Goal: Transaction & Acquisition: Purchase product/service

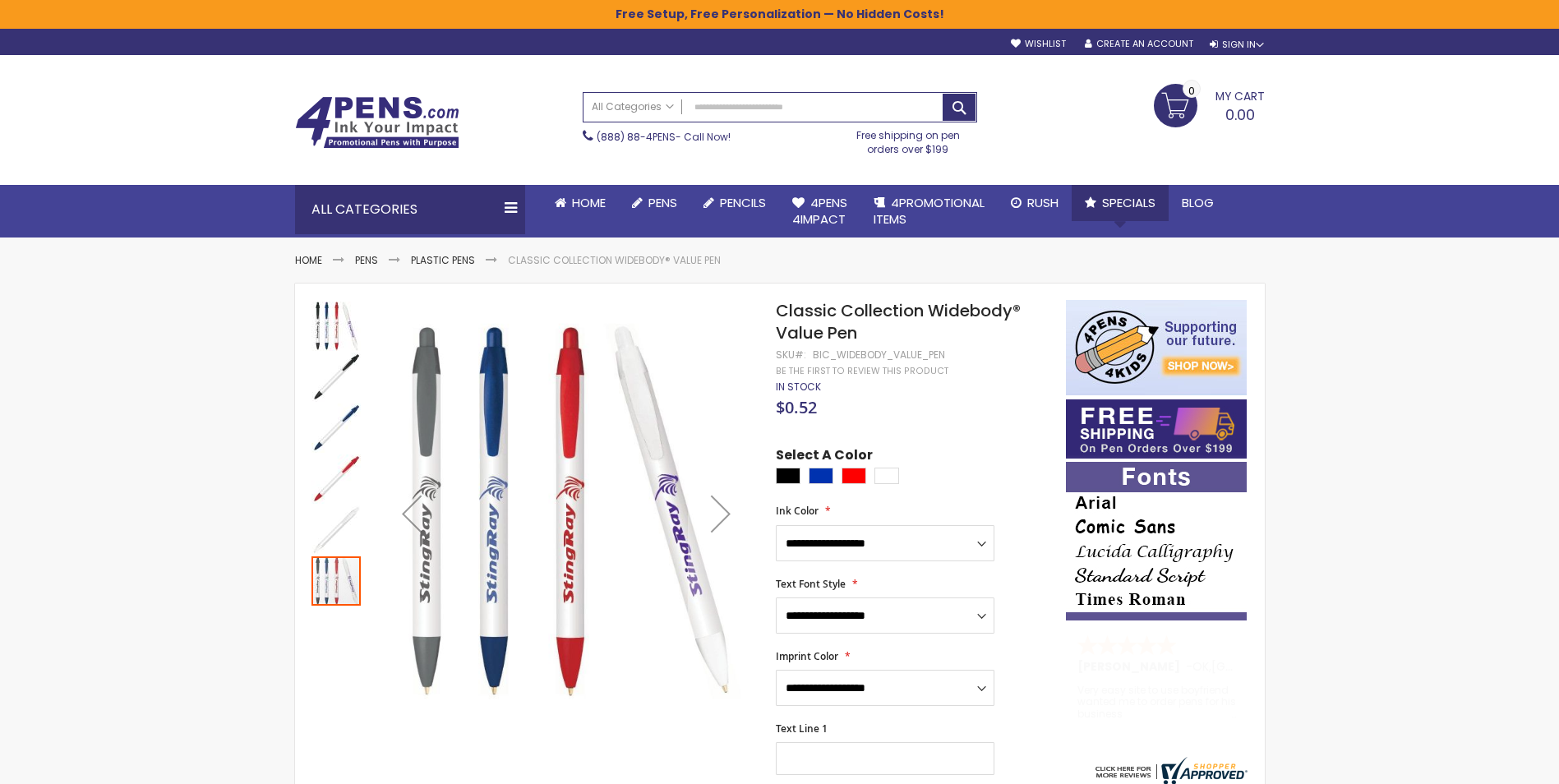
click at [1127, 202] on span "Specials" at bounding box center [1128, 202] width 53 height 17
click at [645, 212] on link "Pens" at bounding box center [654, 203] width 71 height 36
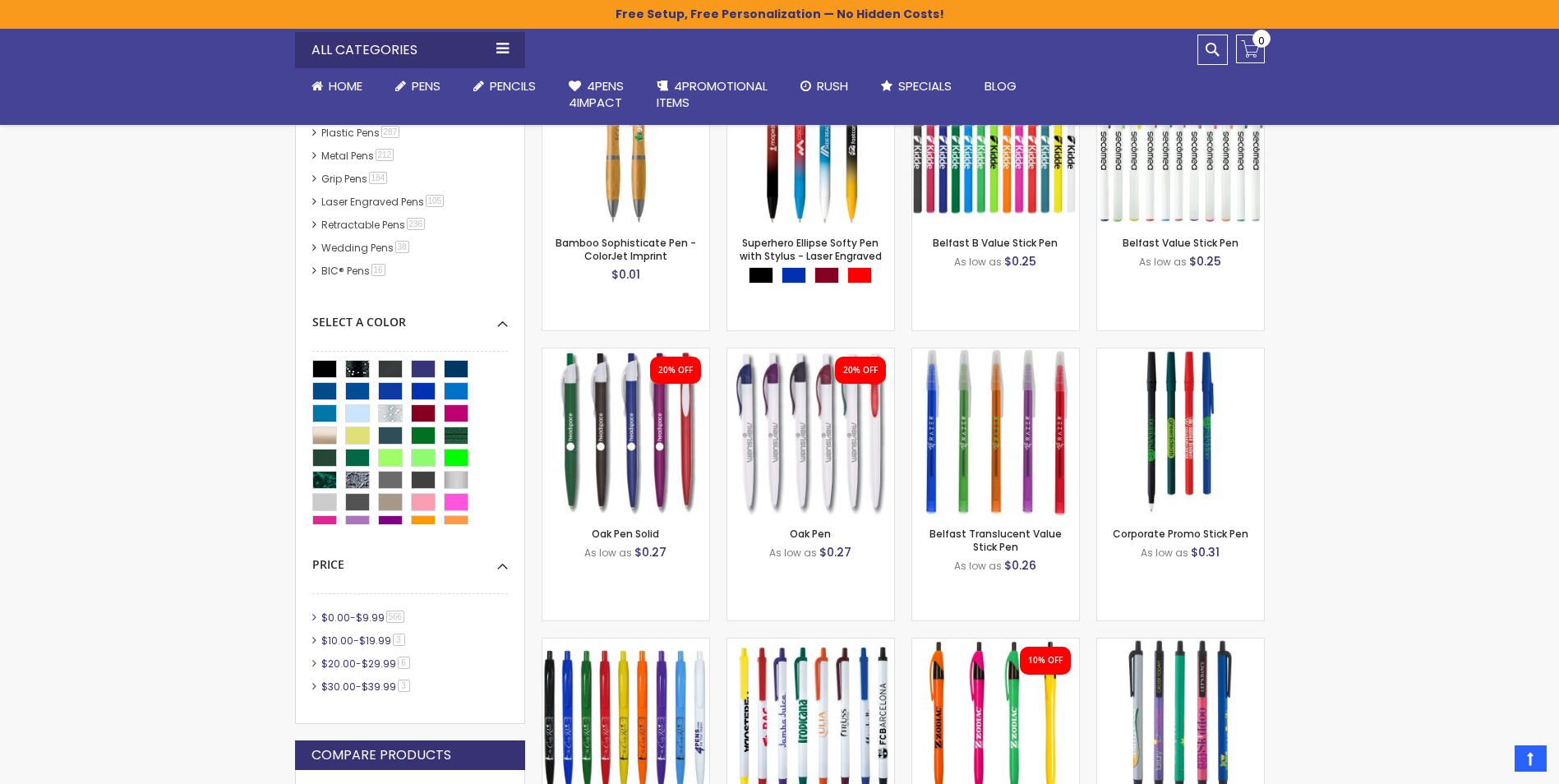
scroll to position [488, 0]
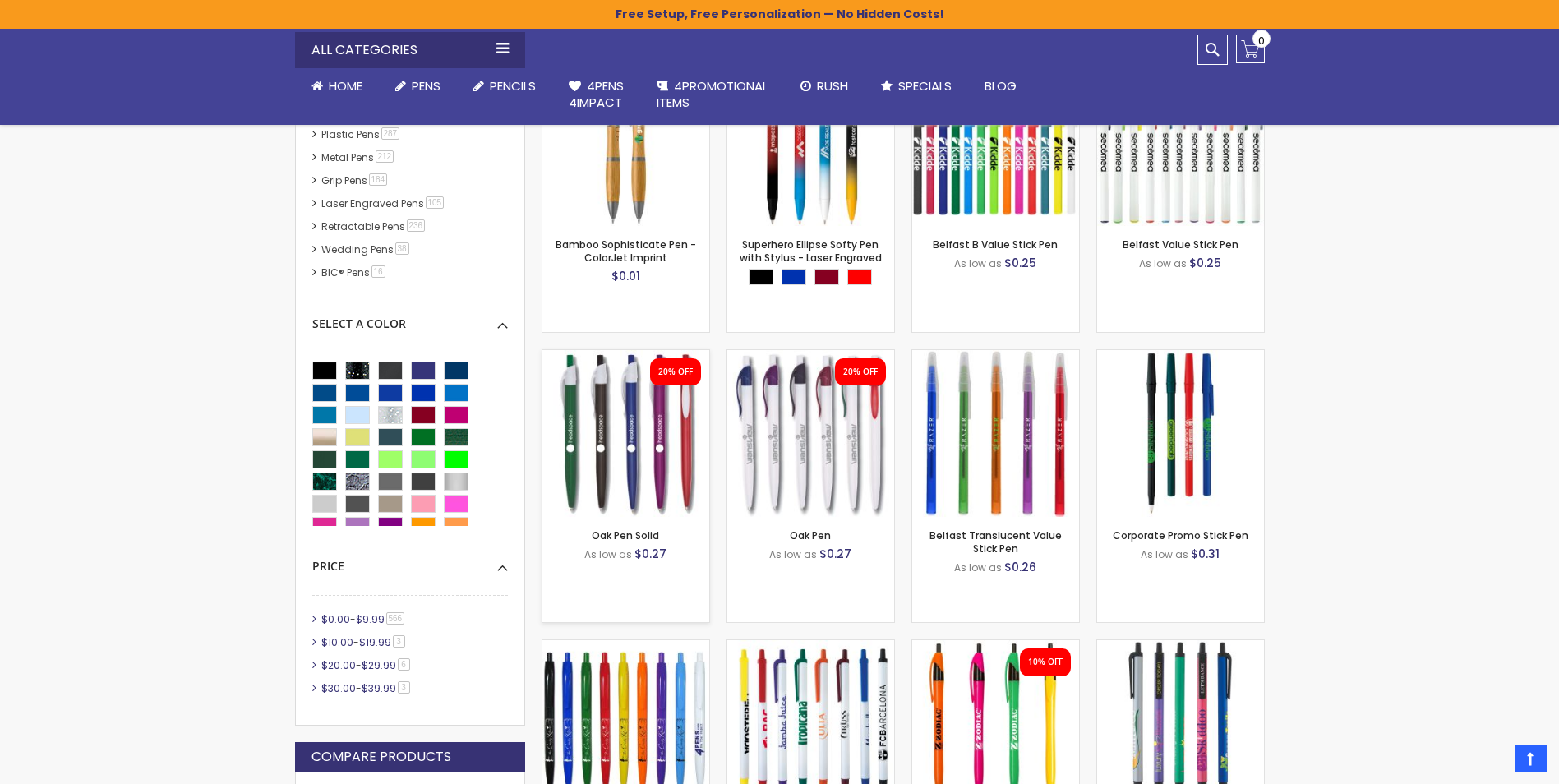
click at [651, 450] on img at bounding box center [626, 433] width 167 height 167
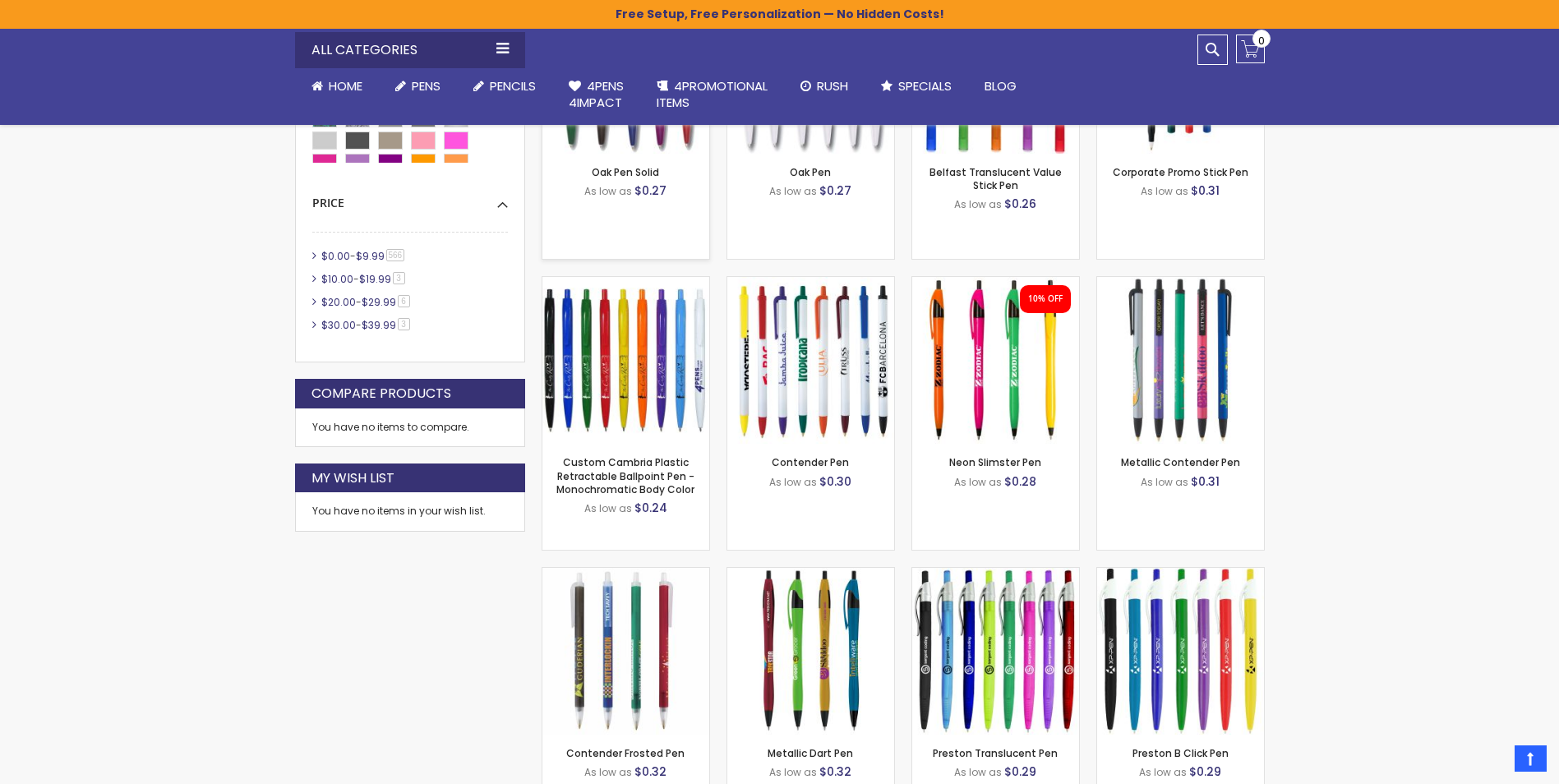
scroll to position [861, 0]
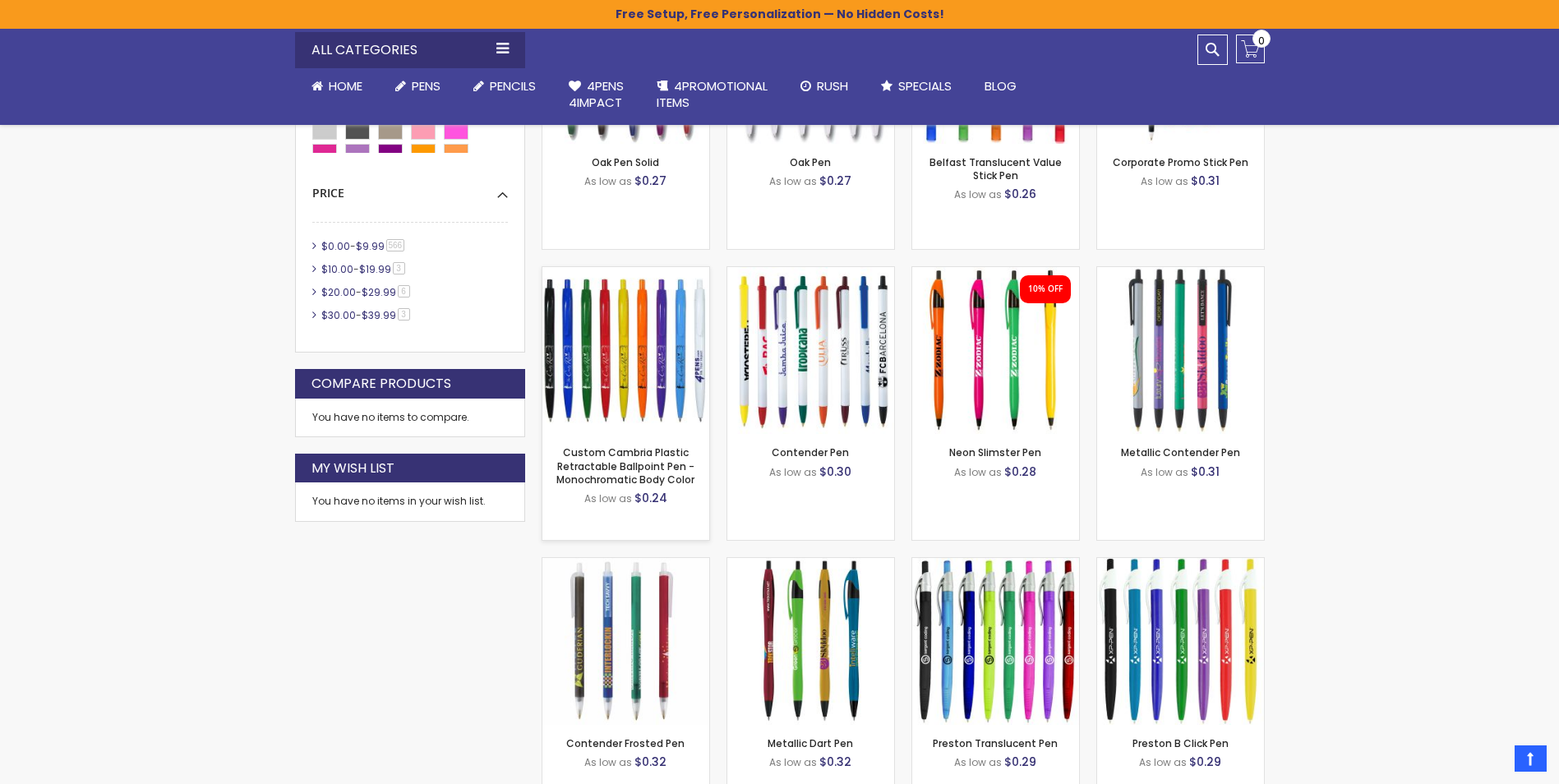
click at [628, 374] on img at bounding box center [626, 350] width 167 height 167
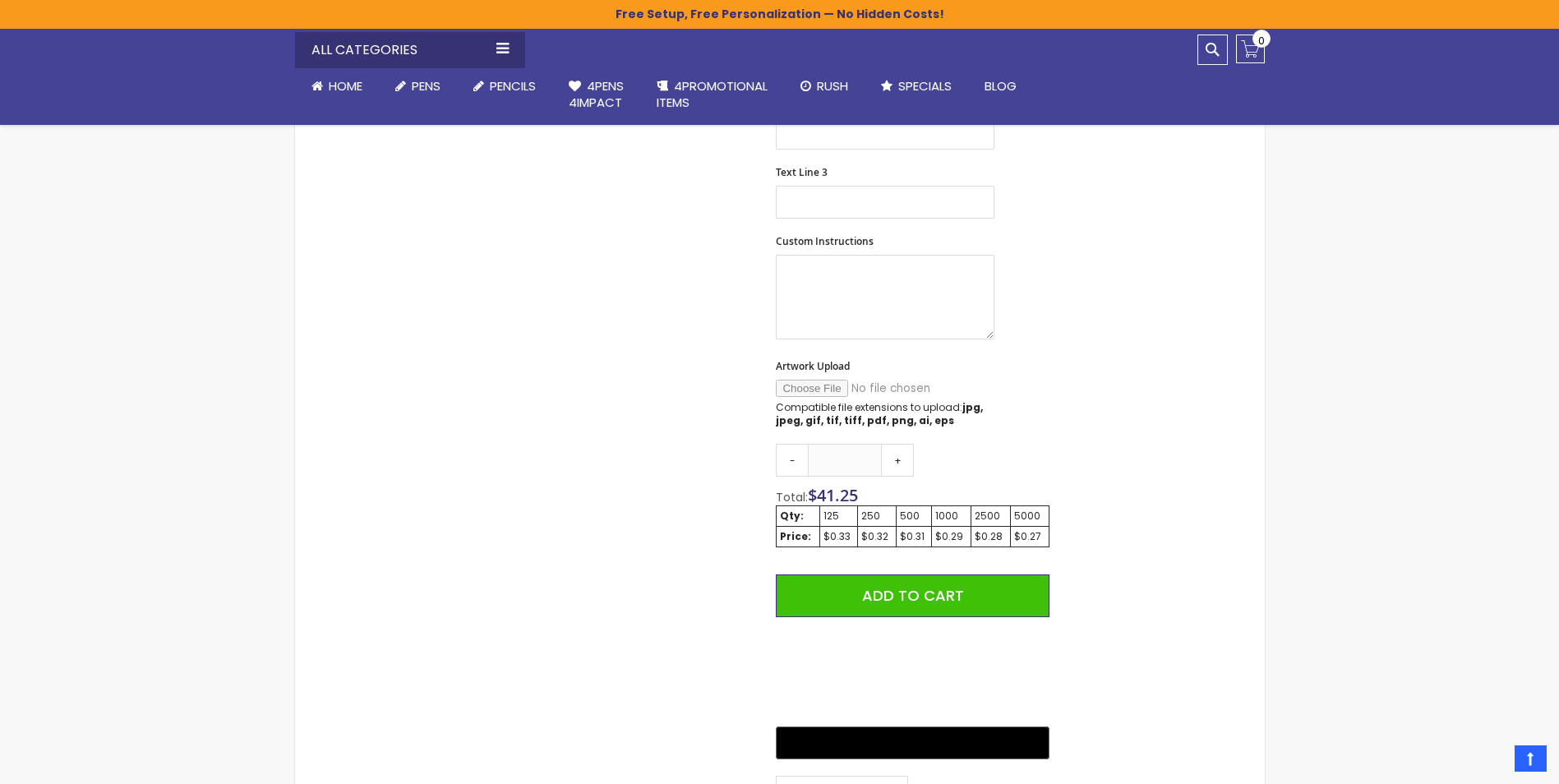
scroll to position [661, 0]
click at [861, 463] on input "***" at bounding box center [845, 459] width 74 height 32
type input "*"
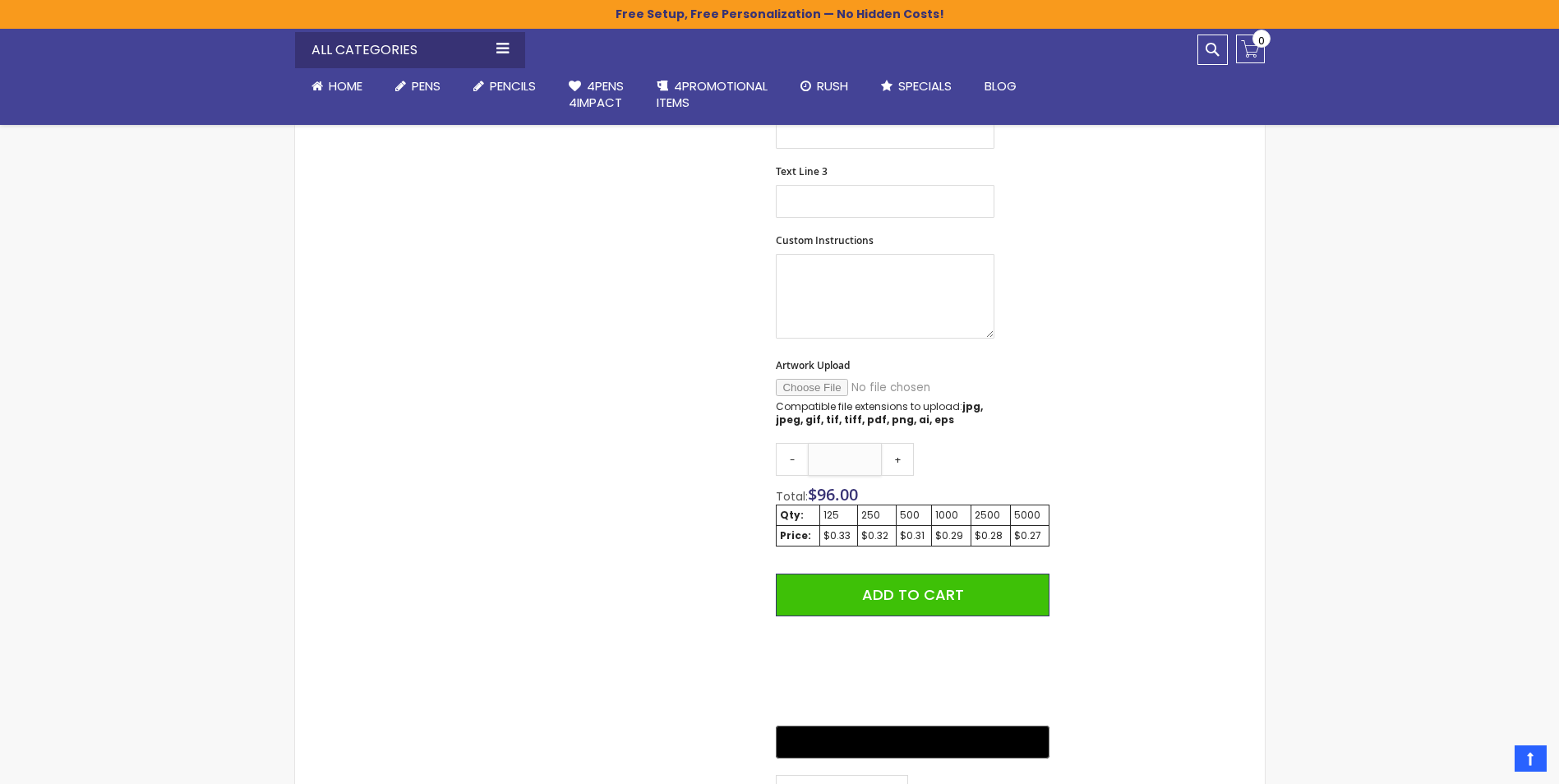
type input "*"
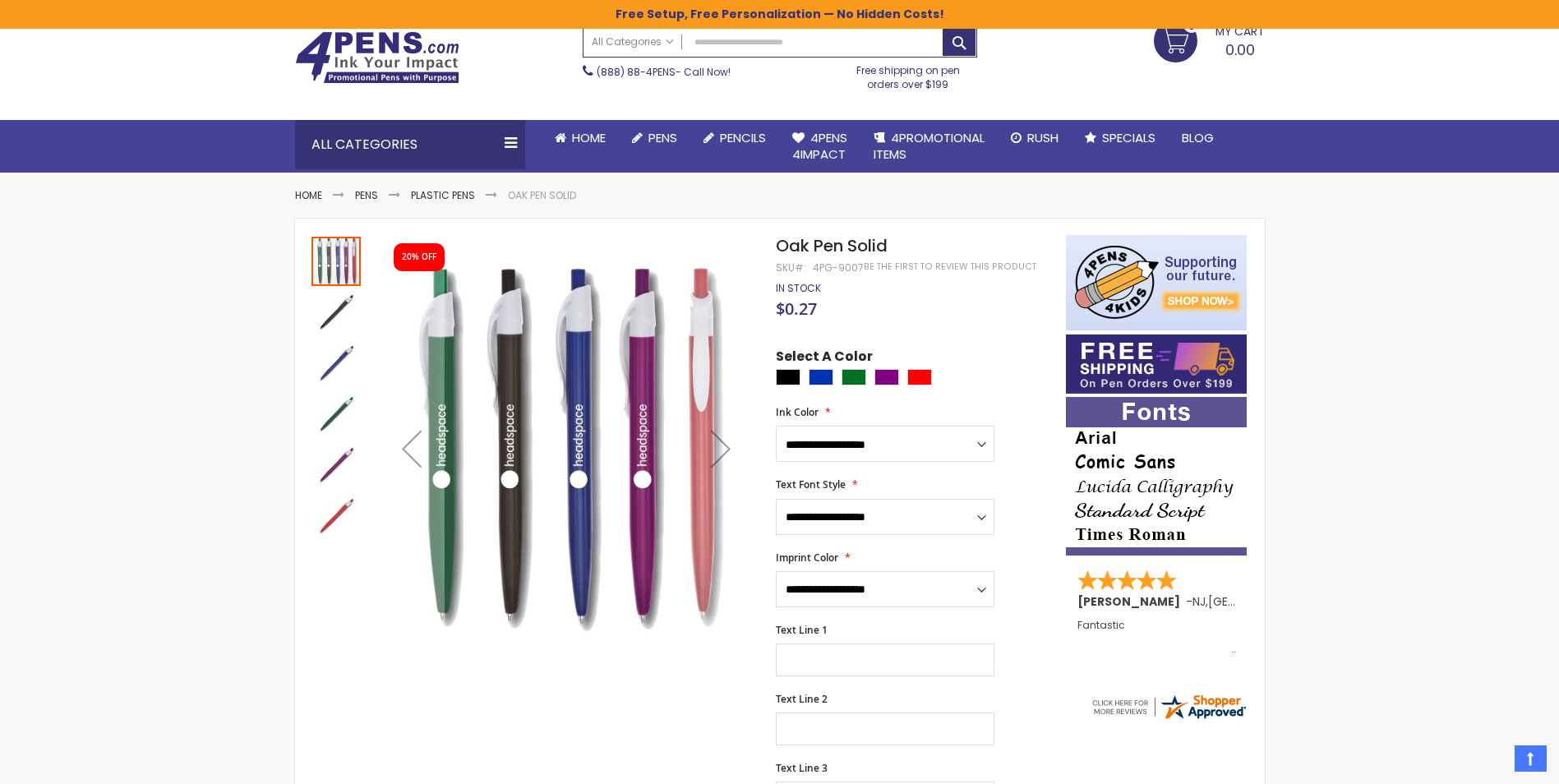
scroll to position [45, 0]
